Goal: Communication & Community: Answer question/provide support

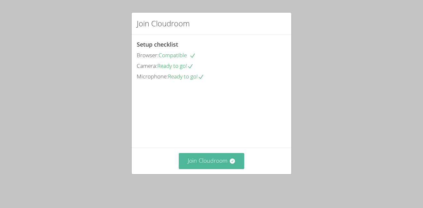
click at [216, 158] on button "Join Cloudroom" at bounding box center [212, 161] width 66 height 16
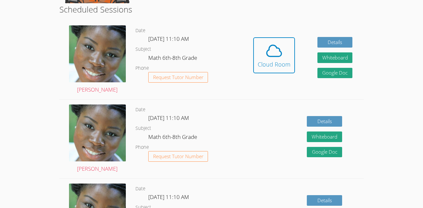
scroll to position [165, 0]
click at [260, 60] on div "Cloud Room" at bounding box center [274, 64] width 33 height 9
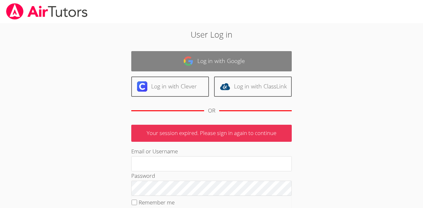
click at [215, 64] on link "Log in with Google" at bounding box center [211, 61] width 160 height 20
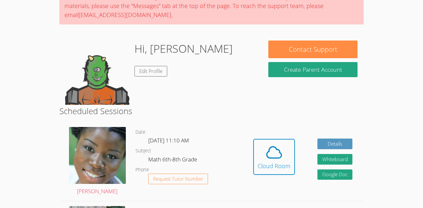
scroll to position [66, 0]
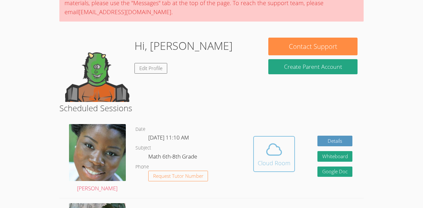
click at [271, 161] on div "Cloud Room" at bounding box center [274, 162] width 33 height 9
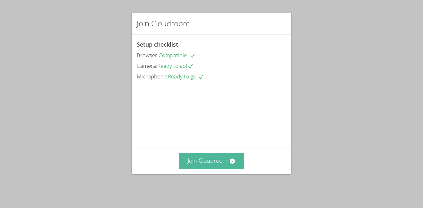
click at [220, 158] on button "Join Cloudroom" at bounding box center [212, 161] width 66 height 16
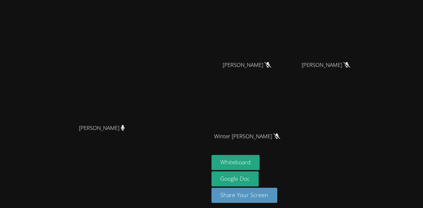
scroll to position [61, 0]
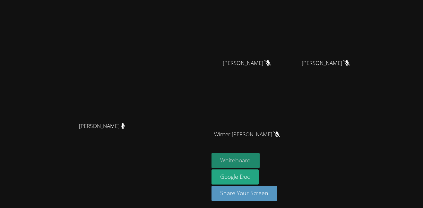
click at [260, 164] on button "Whiteboard" at bounding box center [235, 160] width 48 height 15
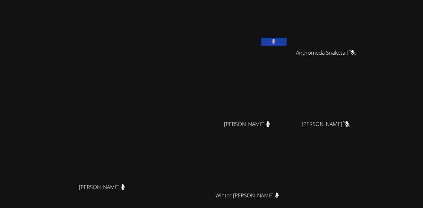
click at [287, 38] on button at bounding box center [274, 42] width 26 height 8
click at [287, 42] on button at bounding box center [274, 42] width 26 height 8
click at [287, 40] on button at bounding box center [274, 42] width 26 height 8
click at [277, 40] on icon at bounding box center [273, 41] width 7 height 5
click at [288, 34] on video at bounding box center [249, 24] width 76 height 43
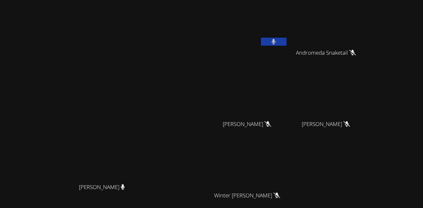
click at [276, 43] on icon at bounding box center [274, 41] width 4 height 5
click at [277, 41] on icon at bounding box center [273, 41] width 7 height 5
click at [287, 43] on button at bounding box center [274, 42] width 26 height 8
click at [287, 41] on button at bounding box center [274, 42] width 26 height 8
click at [287, 42] on button at bounding box center [274, 42] width 26 height 8
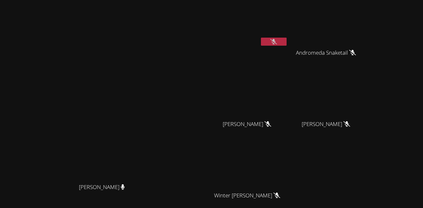
click at [287, 39] on button at bounding box center [274, 42] width 26 height 8
click at [287, 45] on button at bounding box center [274, 42] width 26 height 8
click at [287, 43] on button at bounding box center [274, 42] width 26 height 8
click at [287, 40] on button at bounding box center [274, 42] width 26 height 8
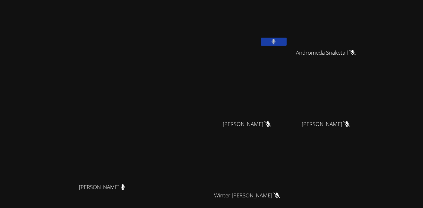
click at [287, 40] on button at bounding box center [274, 42] width 26 height 8
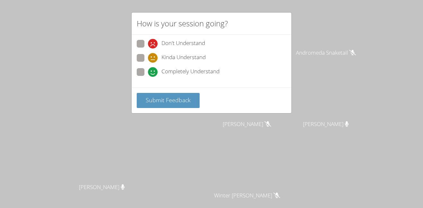
click at [203, 67] on span "Completely Understand" at bounding box center [190, 72] width 58 height 10
click at [153, 68] on input "Completely Understand" at bounding box center [150, 70] width 5 height 5
radio input "true"
click at [177, 105] on button "Submit Feedback" at bounding box center [168, 100] width 63 height 15
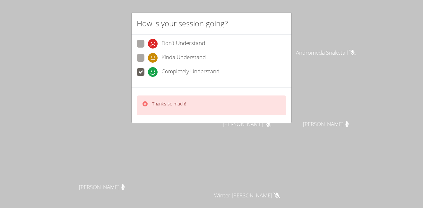
click at [252, 135] on div "How is your session going? Don't Understand Kinda Understand Completely Underst…" at bounding box center [211, 104] width 423 height 208
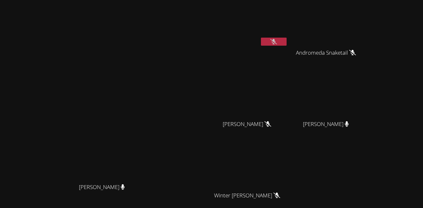
click at [152, 107] on video at bounding box center [104, 122] width 96 height 115
click at [277, 39] on icon at bounding box center [273, 41] width 7 height 5
click at [287, 40] on button at bounding box center [274, 42] width 26 height 8
click at [277, 40] on icon at bounding box center [273, 41] width 7 height 5
click at [276, 39] on icon at bounding box center [274, 41] width 4 height 5
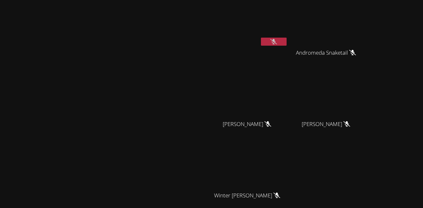
click at [277, 43] on icon at bounding box center [273, 41] width 7 height 5
click at [276, 42] on icon at bounding box center [274, 41] width 4 height 5
